Goal: Understand process/instructions: Learn how to perform a task or action

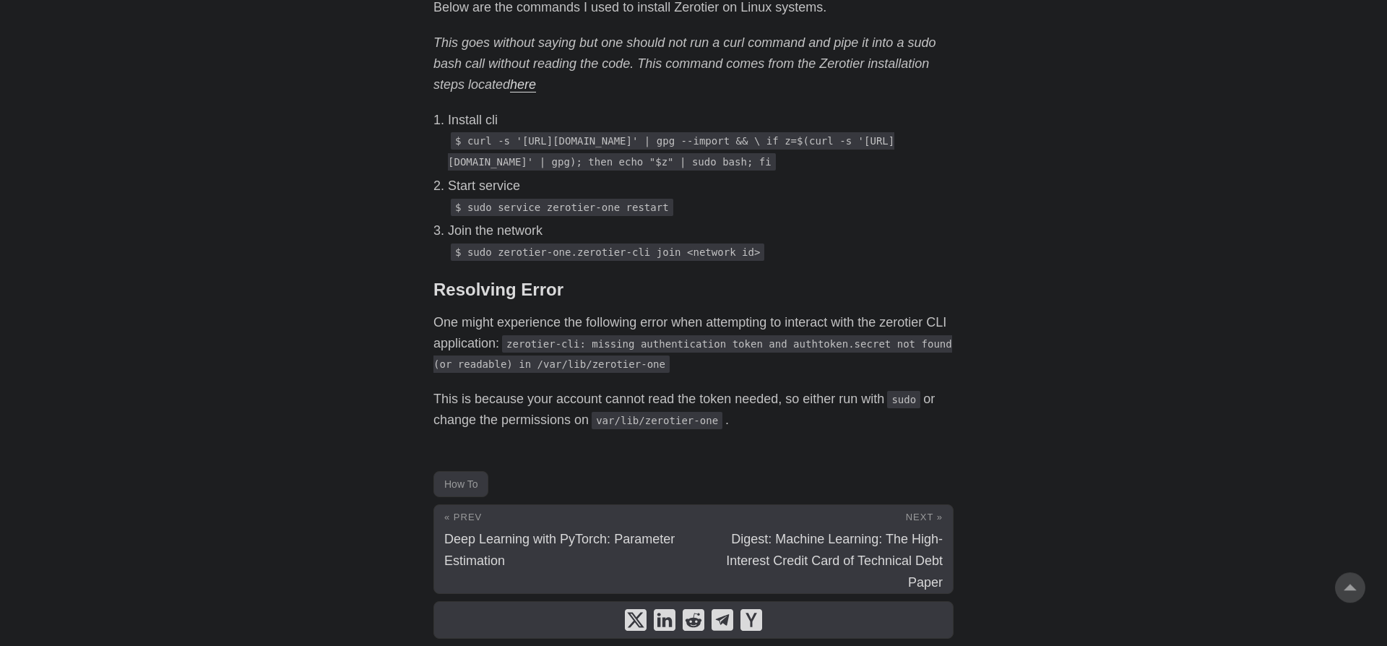
scroll to position [1121, 0]
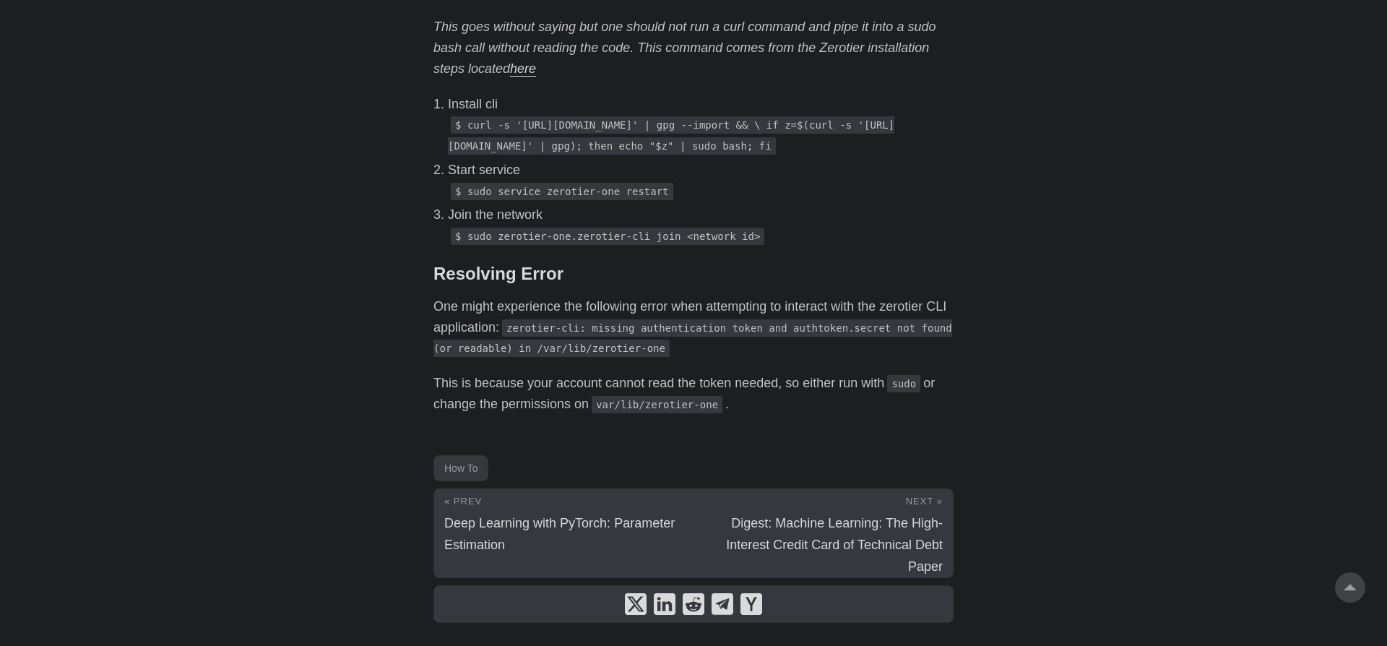
drag, startPoint x: 457, startPoint y: 125, endPoint x: 825, endPoint y: 176, distance: 371.2
click at [825, 156] on p "$ curl -s '[URL][DOMAIN_NAME]' | gpg --import && \ if z=$(curl -s '[URL][DOMAIN…" at bounding box center [701, 135] width 506 height 42
copy code "$ curl -s '[URL][DOMAIN_NAME]' | gpg --import && \ if z=$(curl -s '[URL][DOMAIN…"
click at [859, 225] on p "Join the network" at bounding box center [701, 214] width 506 height 21
click at [801, 105] on p "Install cli" at bounding box center [701, 104] width 506 height 21
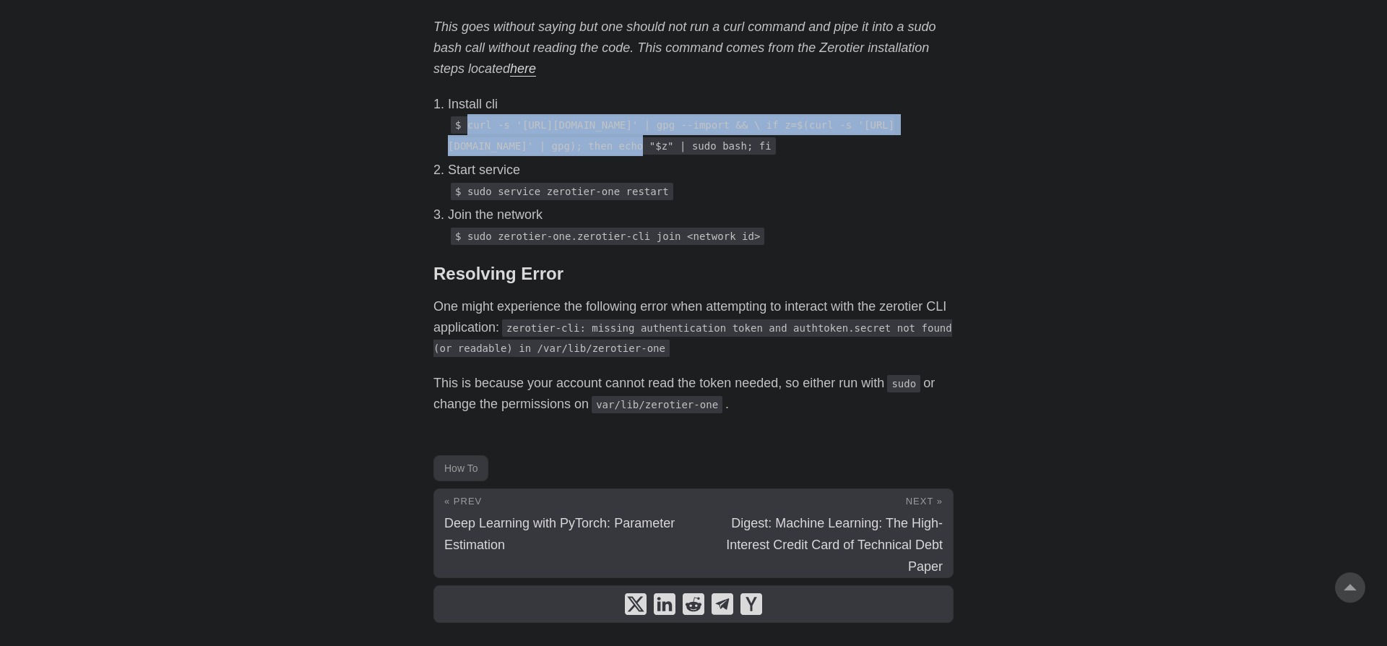
drag, startPoint x: 498, startPoint y: 131, endPoint x: 612, endPoint y: 152, distance: 116.2
click at [612, 152] on code "$ curl -s '[URL][DOMAIN_NAME]' | gpg --import && \ if z=$(curl -s '[URL][DOMAIN…" at bounding box center [671, 135] width 446 height 38
copy code "curl -s '[URL][DOMAIN_NAME]'"
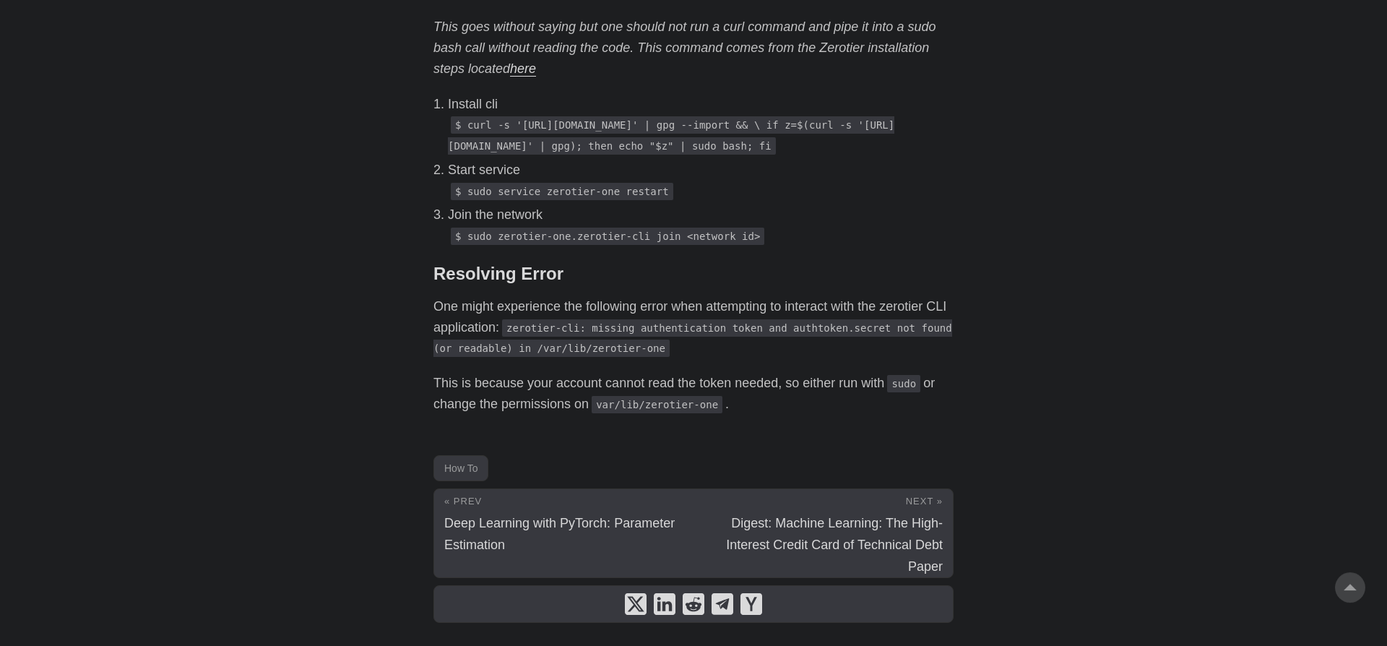
click at [832, 225] on p "Join the network" at bounding box center [701, 214] width 506 height 21
drag, startPoint x: 631, startPoint y: 147, endPoint x: 581, endPoint y: 168, distance: 54.7
click at [581, 155] on code "$ curl -s '[URL][DOMAIN_NAME]' | gpg --import && \ if z=$(curl -s '[URL][DOMAIN…" at bounding box center [671, 135] width 446 height 38
copy code "gpg --import && \ if z=$(curl -s '[URL][DOMAIN_NAME]'"
drag, startPoint x: 626, startPoint y: 166, endPoint x: 628, endPoint y: 150, distance: 16.0
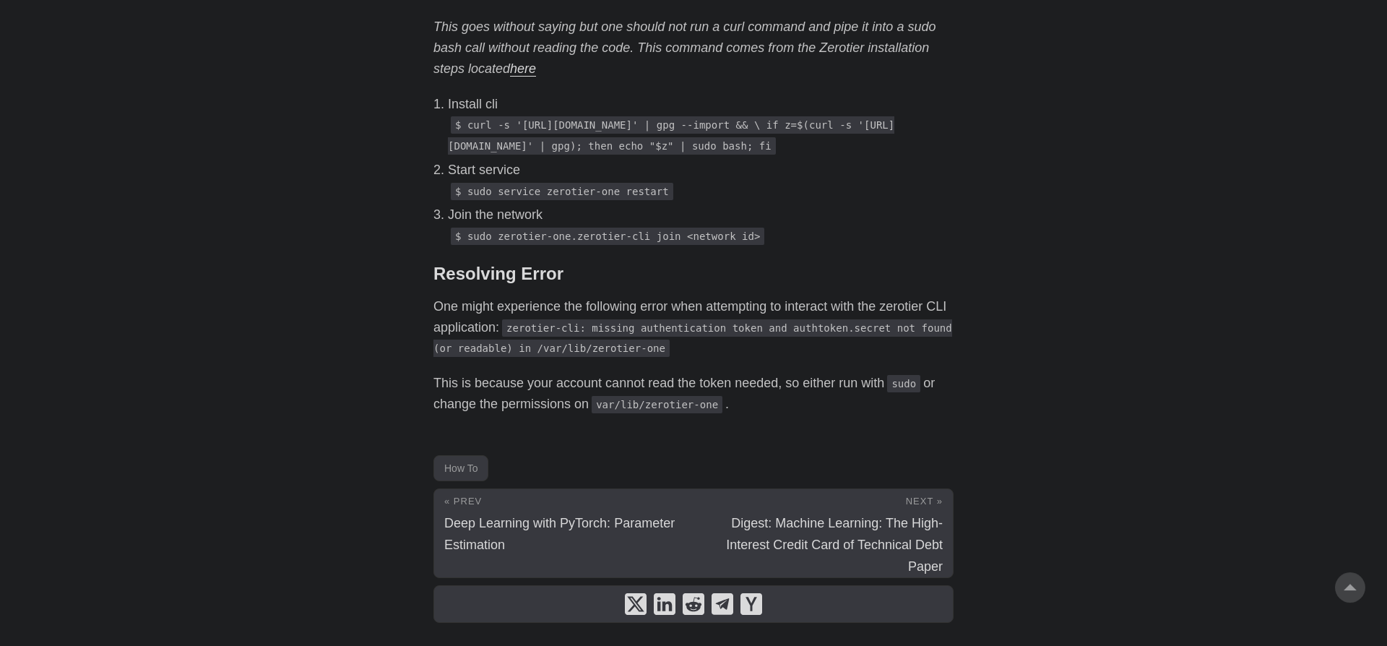
click at [628, 150] on code "$ curl -s '[URL][DOMAIN_NAME]' | gpg --import && \ if z=$(curl -s '[URL][DOMAIN…" at bounding box center [671, 135] width 446 height 38
copy code "gpg --import && \ if z=$(curl -s '[URL][DOMAIN_NAME]' | gpg)"
drag, startPoint x: 723, startPoint y: 167, endPoint x: 633, endPoint y: 147, distance: 92.5
click at [633, 147] on code "$ curl -s '[URL][DOMAIN_NAME]' | gpg --import && \ if z=$(curl -s '[URL][DOMAIN…" at bounding box center [671, 135] width 446 height 38
copy code "gpg --import && \ if z=$(curl -s '[URL][DOMAIN_NAME]' | gpg); then echo "$z""
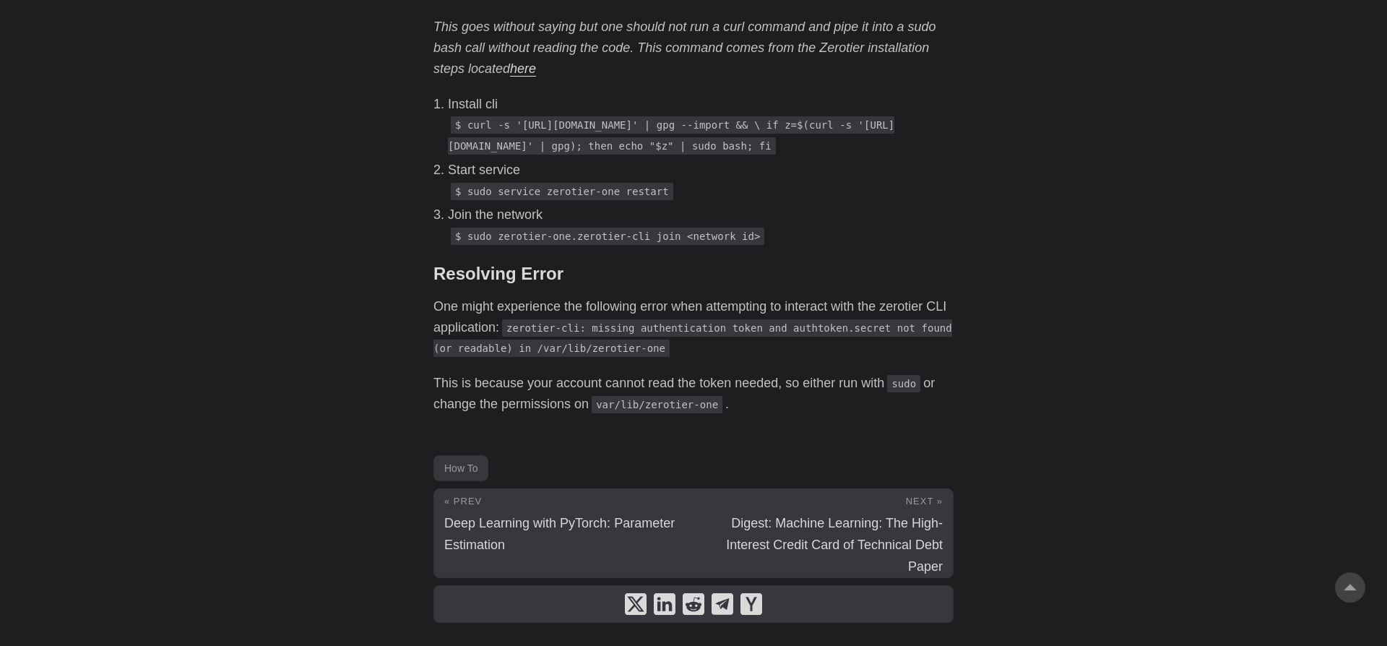
click at [755, 202] on p "$ sudo service zerotier-one restart" at bounding box center [701, 191] width 506 height 21
drag, startPoint x: 626, startPoint y: 168, endPoint x: 628, endPoint y: 152, distance: 16.8
click at [628, 152] on code "$ curl -s '[URL][DOMAIN_NAME]' | gpg --import && \ if z=$(curl -s '[URL][DOMAIN…" at bounding box center [671, 135] width 446 height 38
copy code "gpg --import && \ if z=$(curl -s '[URL][DOMAIN_NAME]' | gpg)"
drag, startPoint x: 638, startPoint y: 167, endPoint x: 686, endPoint y: 172, distance: 47.9
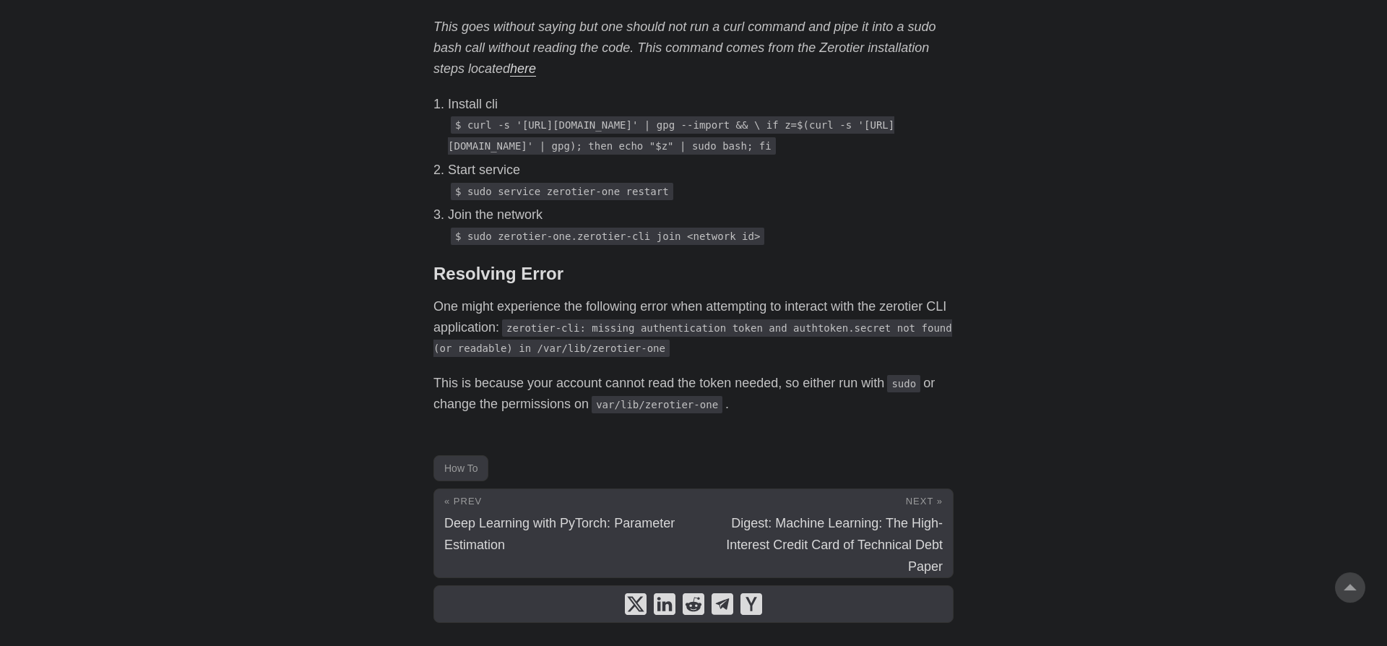
click at [686, 155] on code "$ curl -s '[URL][DOMAIN_NAME]' | gpg --import && \ if z=$(curl -s '[URL][DOMAIN…" at bounding box center [671, 135] width 446 height 38
drag, startPoint x: 699, startPoint y: 166, endPoint x: 723, endPoint y: 169, distance: 24.0
click at [723, 155] on code "$ curl -s '[URL][DOMAIN_NAME]' | gpg --import && \ if z=$(curl -s '[URL][DOMAIN…" at bounding box center [671, 135] width 446 height 38
copy code ""$z""
click at [522, 75] on link "here" at bounding box center [523, 68] width 26 height 14
